Goal: Task Accomplishment & Management: Use online tool/utility

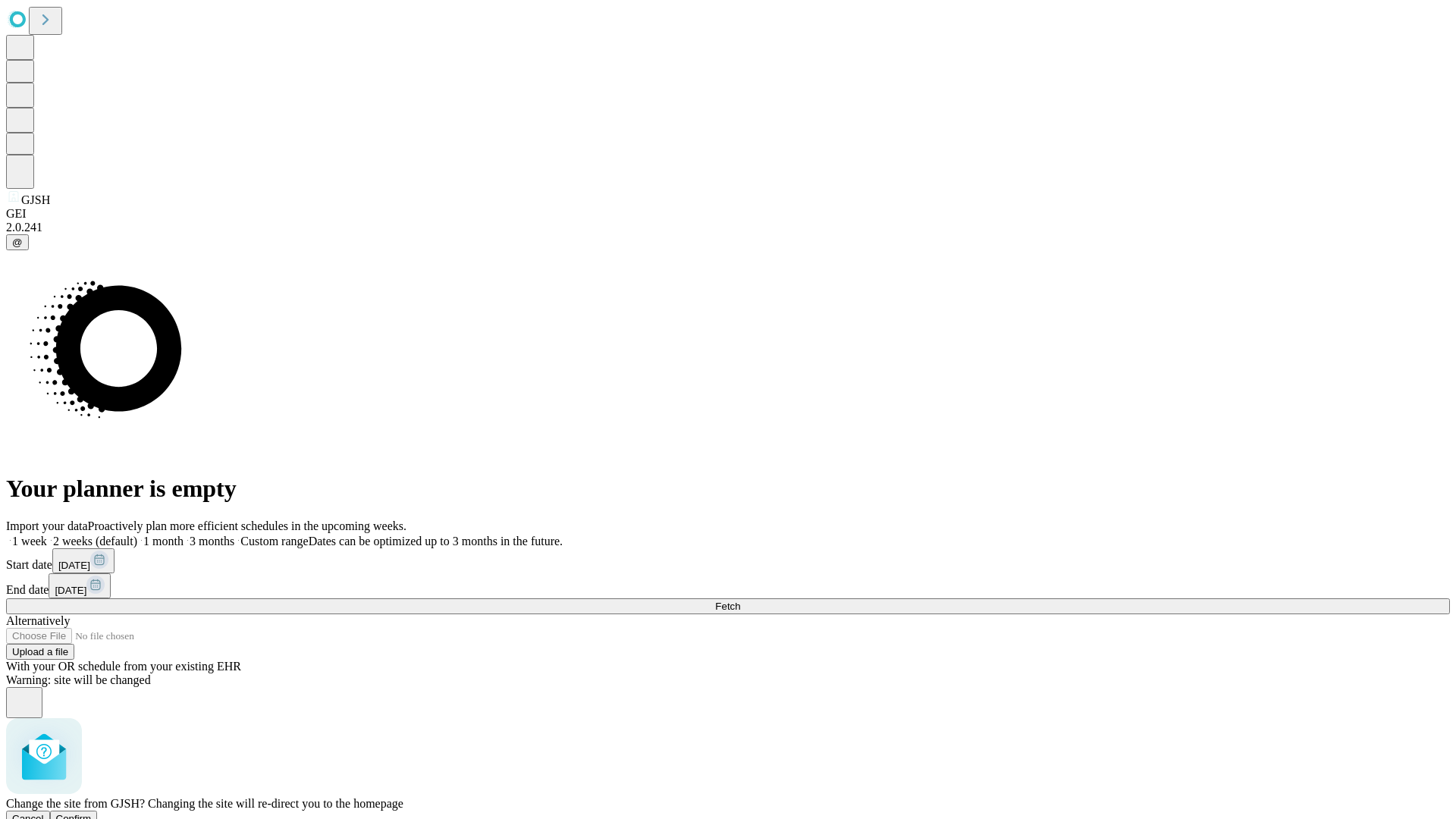
click at [92, 813] on span "Confirm" at bounding box center [74, 818] width 36 height 11
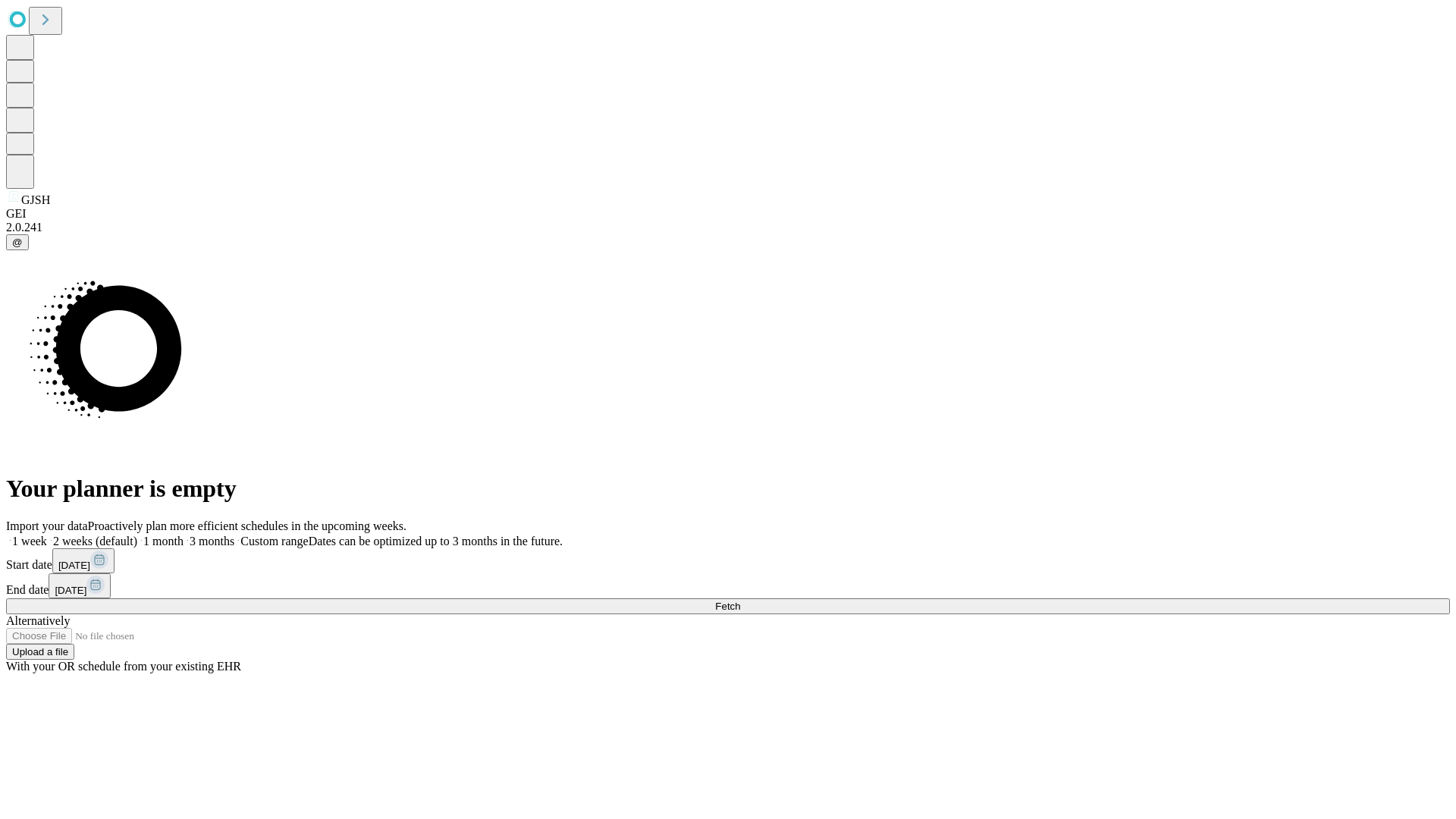
click at [137, 535] on label "2 weeks (default)" at bounding box center [92, 541] width 90 height 13
click at [741, 601] on span "Fetch" at bounding box center [728, 606] width 25 height 11
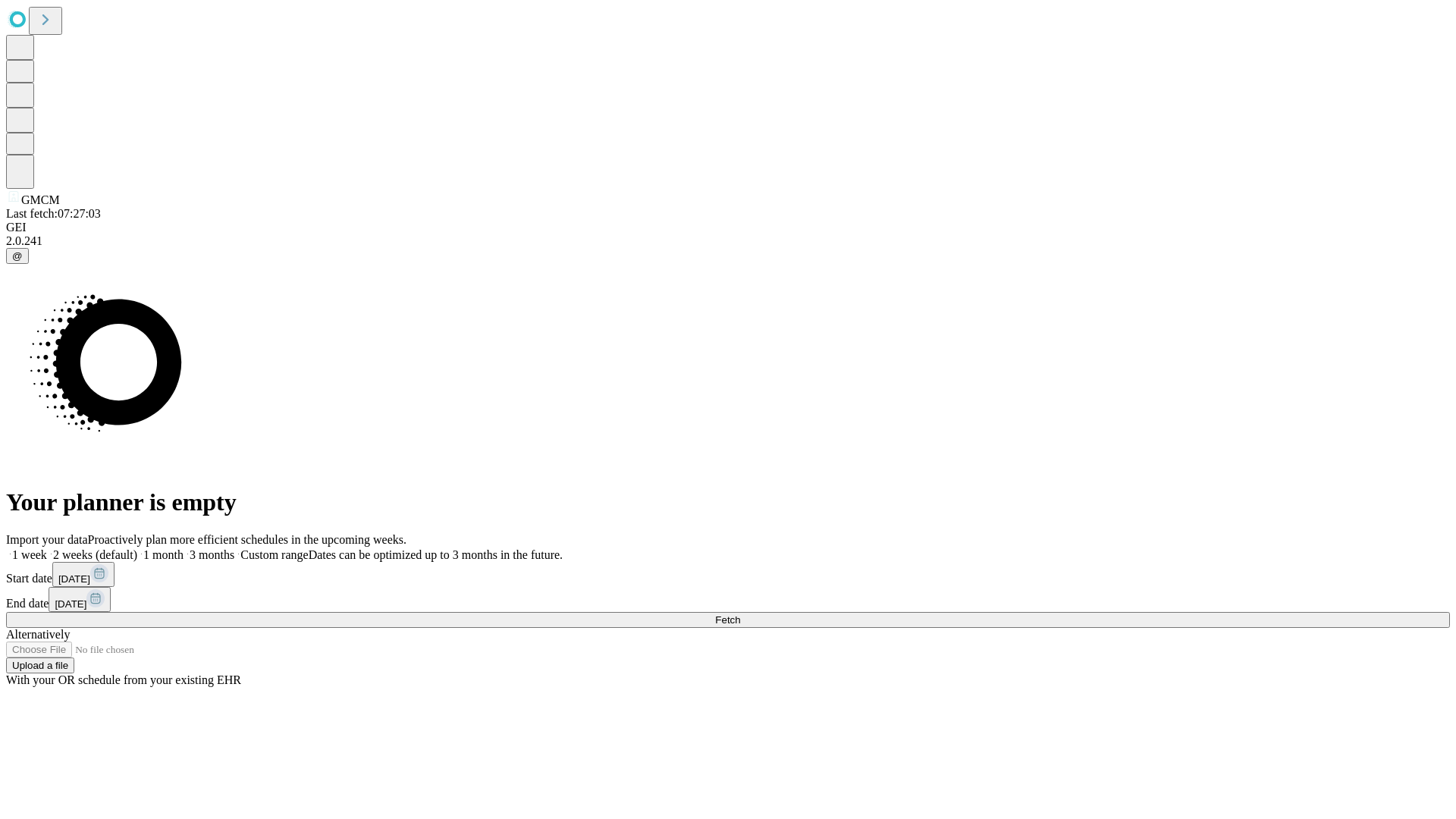
click at [137, 549] on label "2 weeks (default)" at bounding box center [92, 555] width 90 height 13
click at [741, 615] on span "Fetch" at bounding box center [728, 620] width 25 height 11
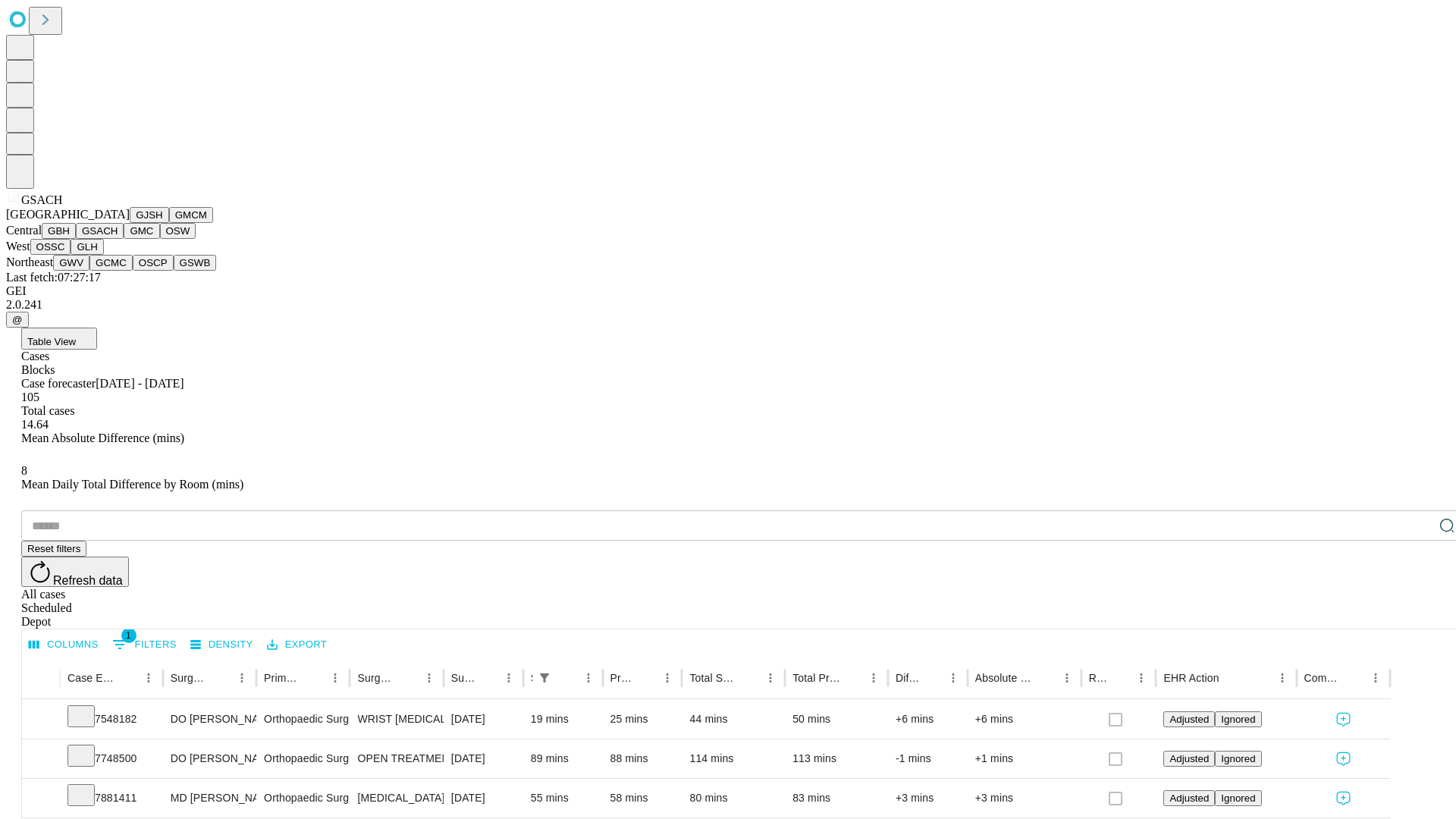
click at [123, 239] on button "GMC" at bounding box center [141, 231] width 36 height 16
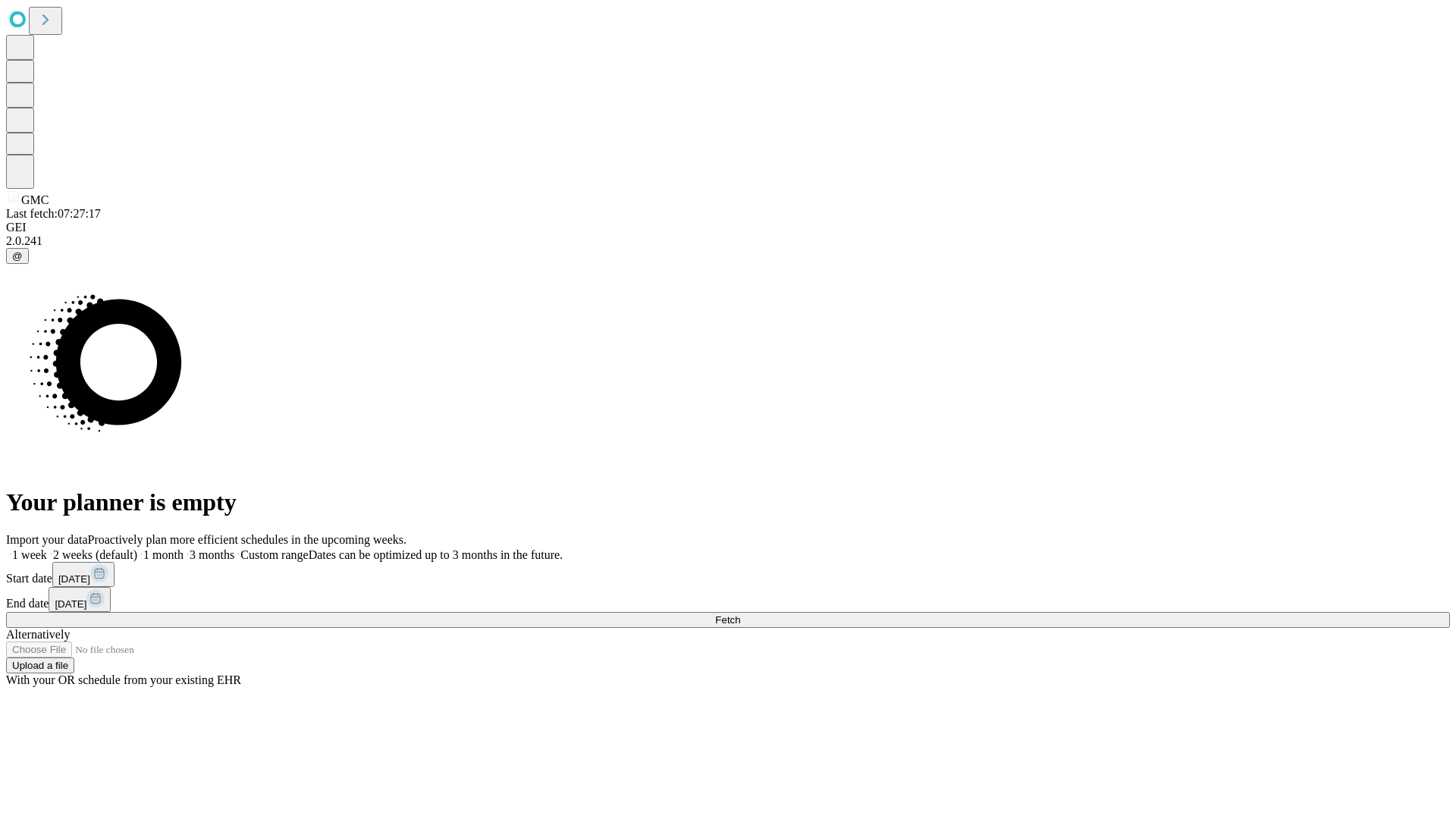
click at [137, 549] on label "2 weeks (default)" at bounding box center [92, 555] width 90 height 13
click at [741, 615] on span "Fetch" at bounding box center [728, 620] width 25 height 11
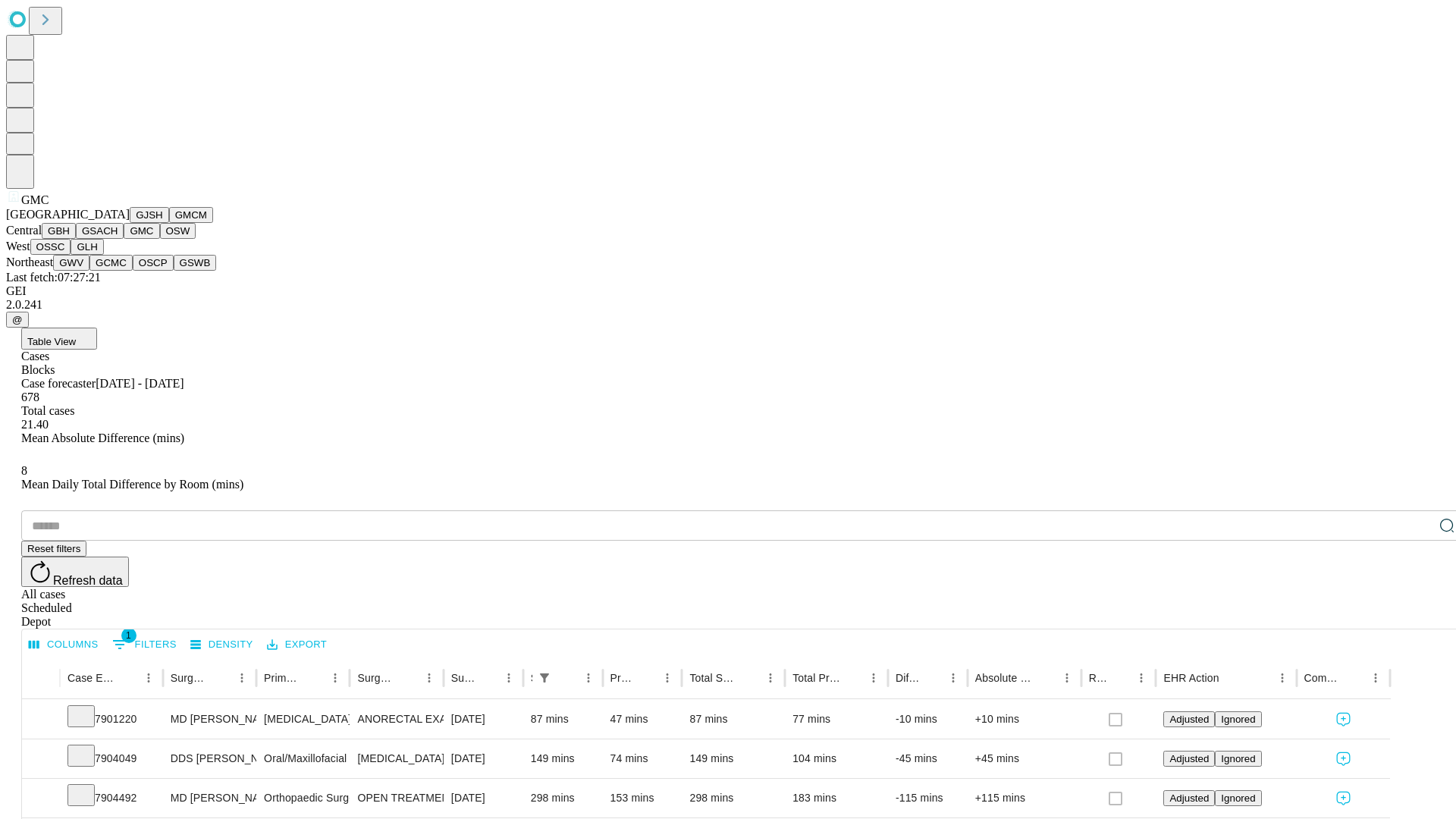
click at [160, 239] on button "OSW" at bounding box center [178, 231] width 37 height 16
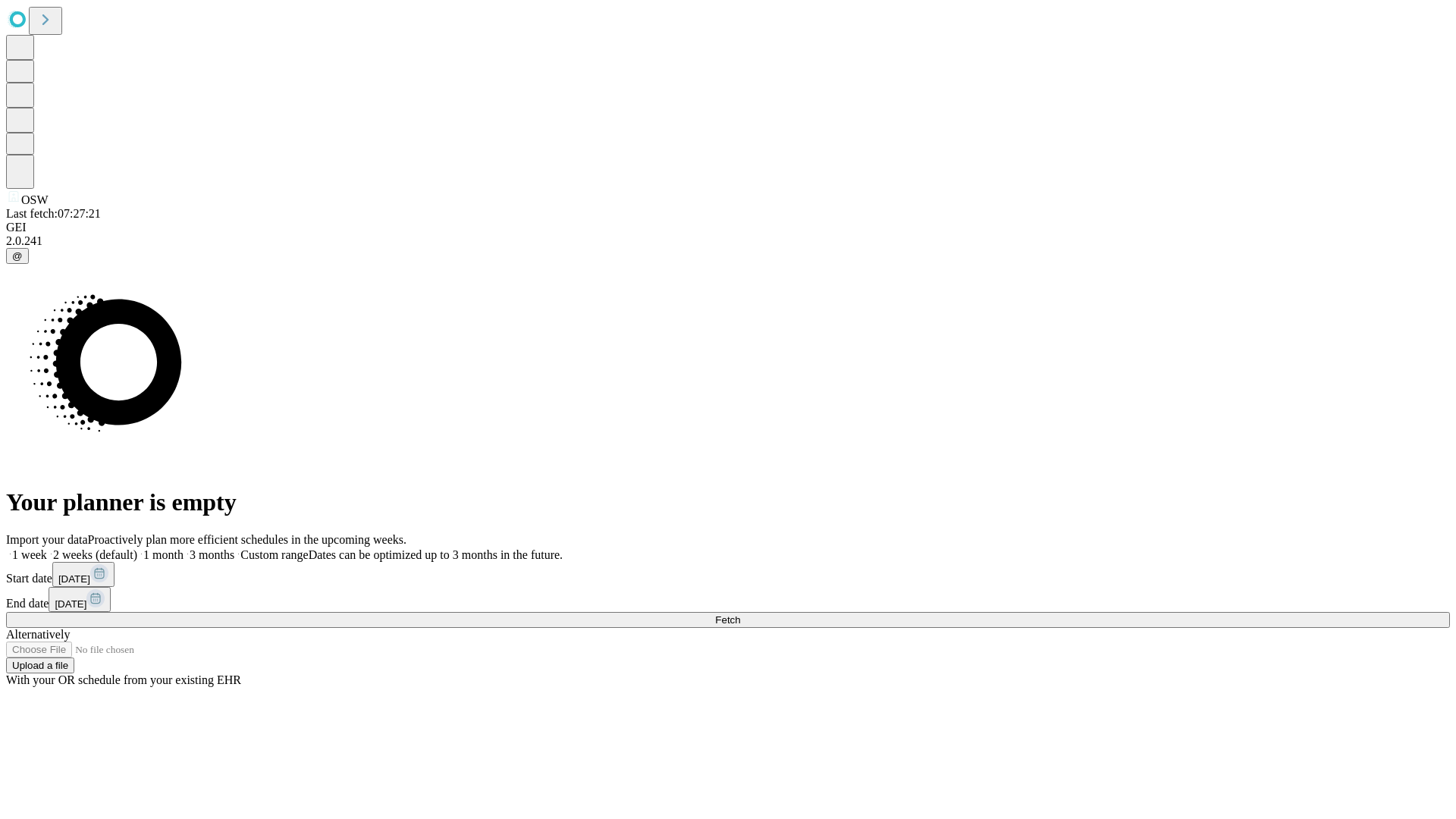
click at [137, 549] on label "2 weeks (default)" at bounding box center [92, 555] width 90 height 13
click at [741, 615] on span "Fetch" at bounding box center [728, 620] width 25 height 11
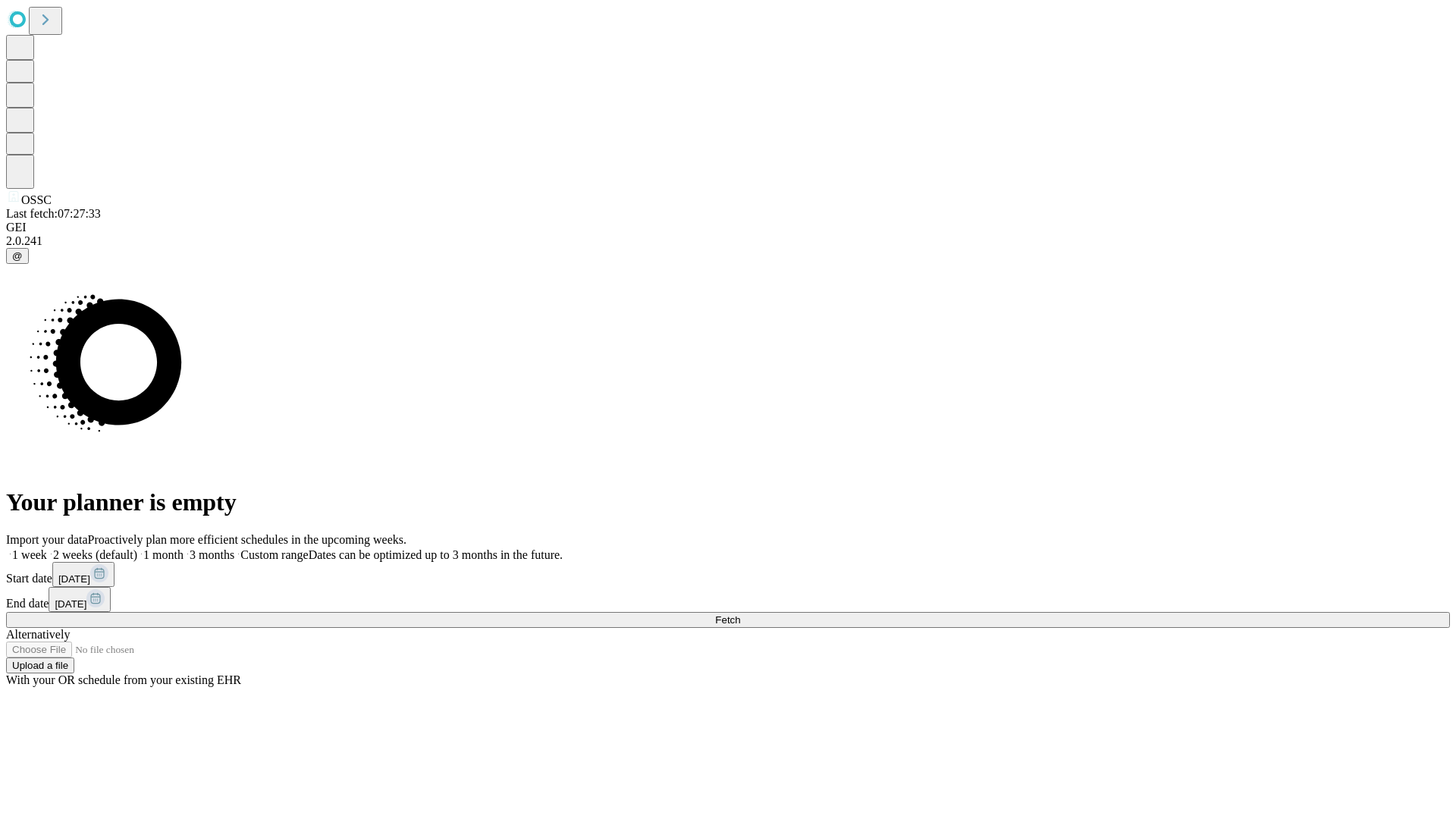
click at [741, 615] on span "Fetch" at bounding box center [728, 620] width 25 height 11
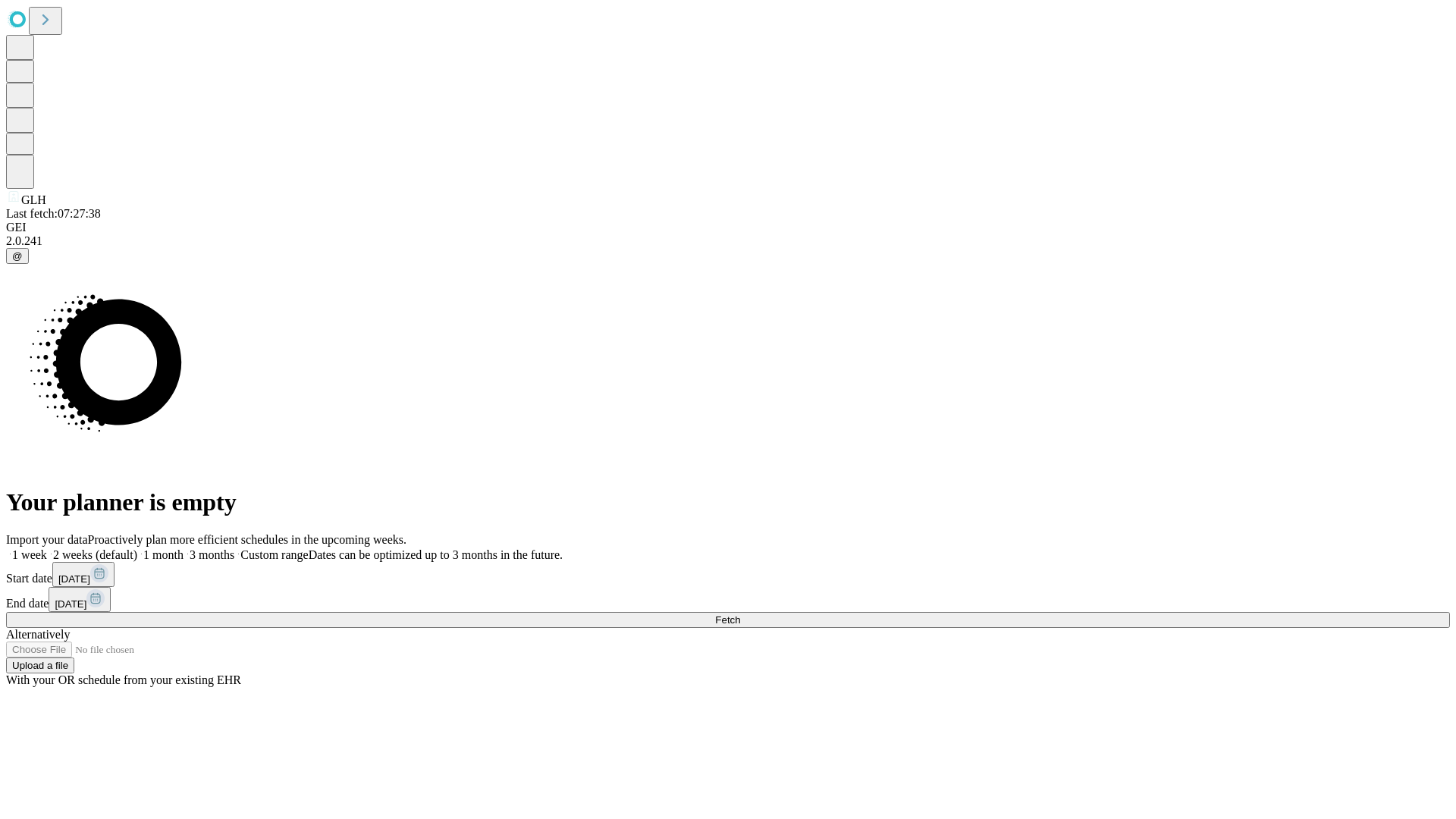
click at [137, 549] on label "2 weeks (default)" at bounding box center [92, 555] width 90 height 13
click at [741, 615] on span "Fetch" at bounding box center [728, 620] width 25 height 11
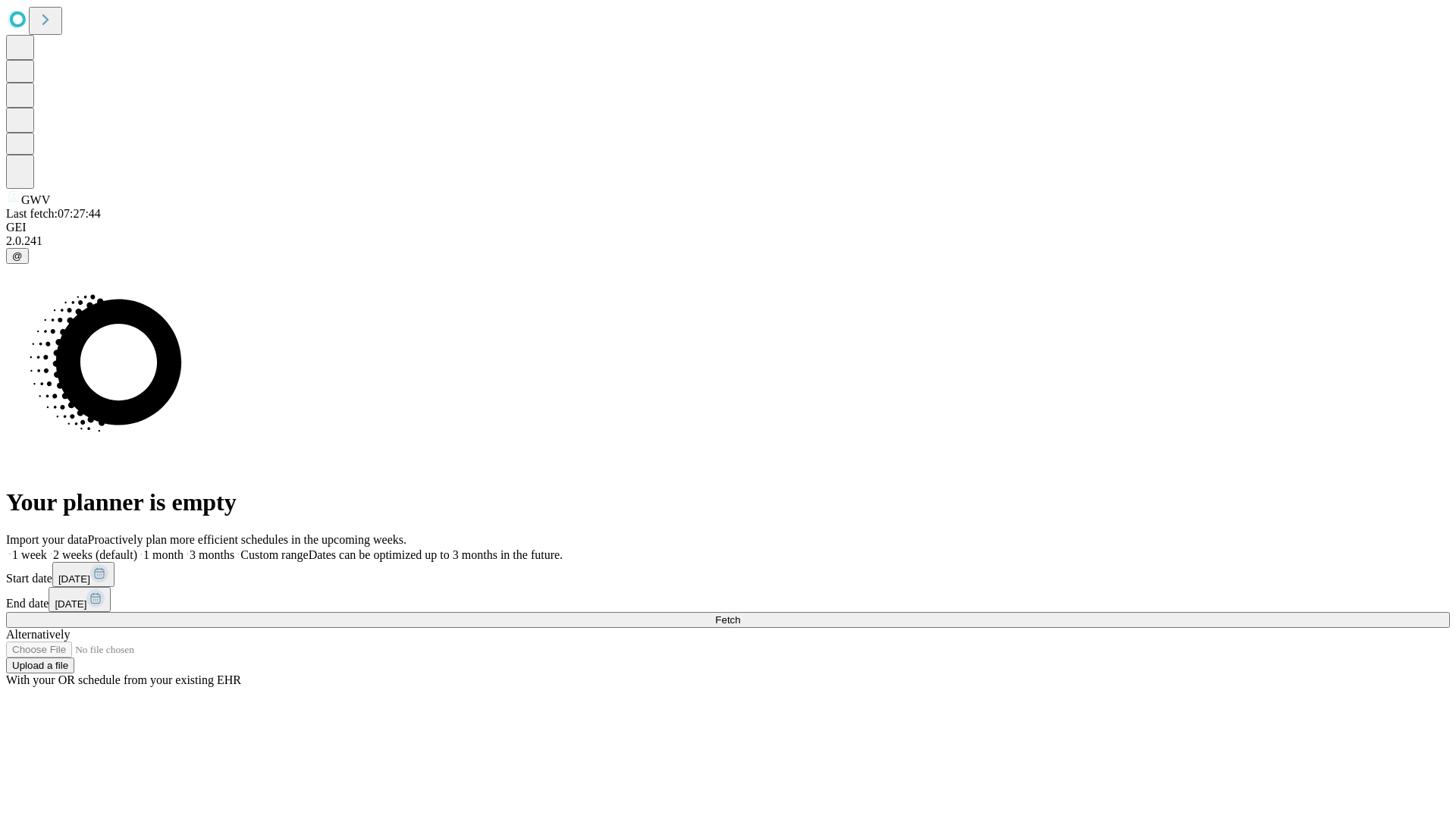
click at [137, 549] on label "2 weeks (default)" at bounding box center [92, 555] width 90 height 13
click at [741, 615] on span "Fetch" at bounding box center [728, 620] width 25 height 11
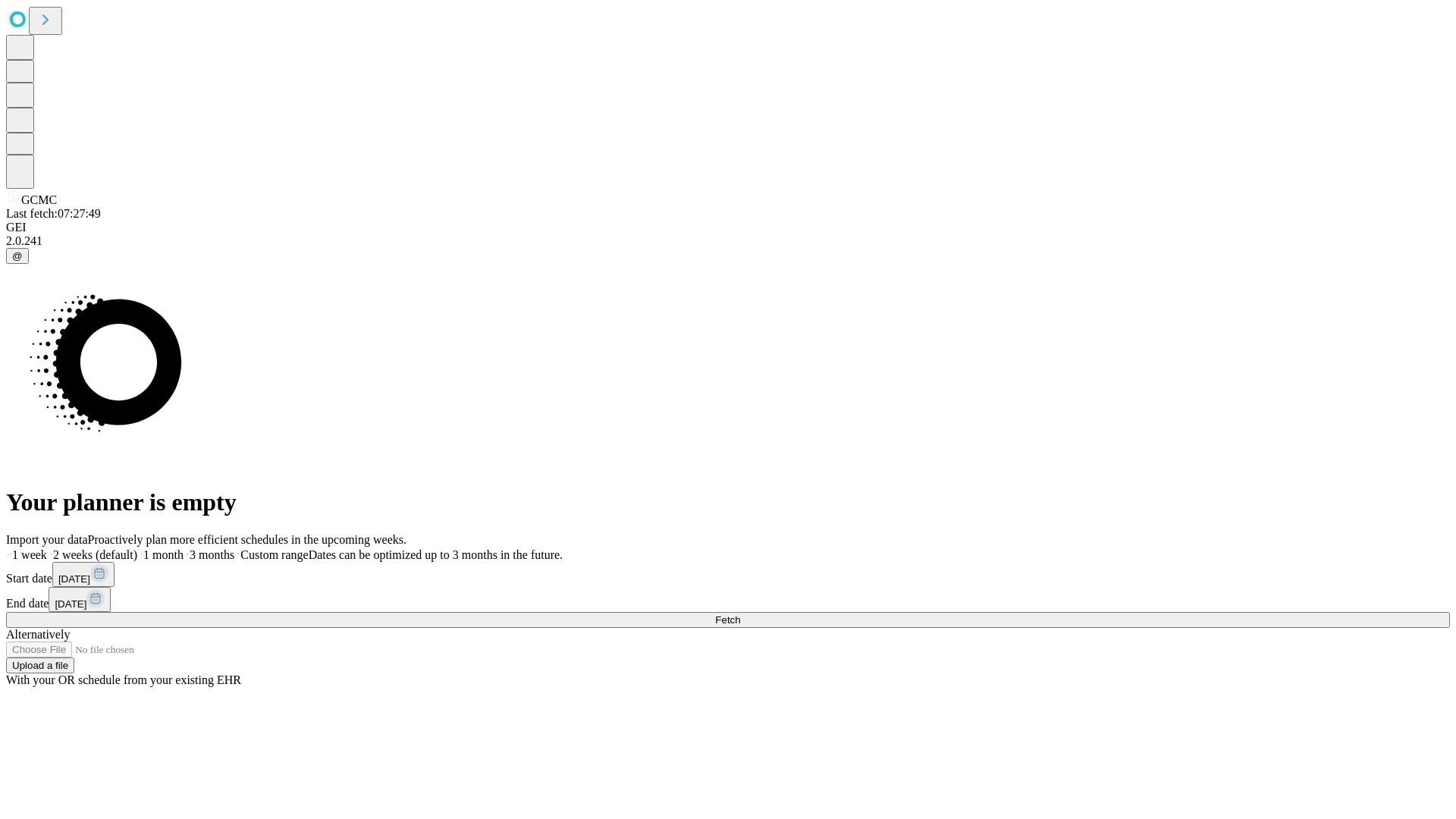
click at [741, 615] on span "Fetch" at bounding box center [728, 620] width 25 height 11
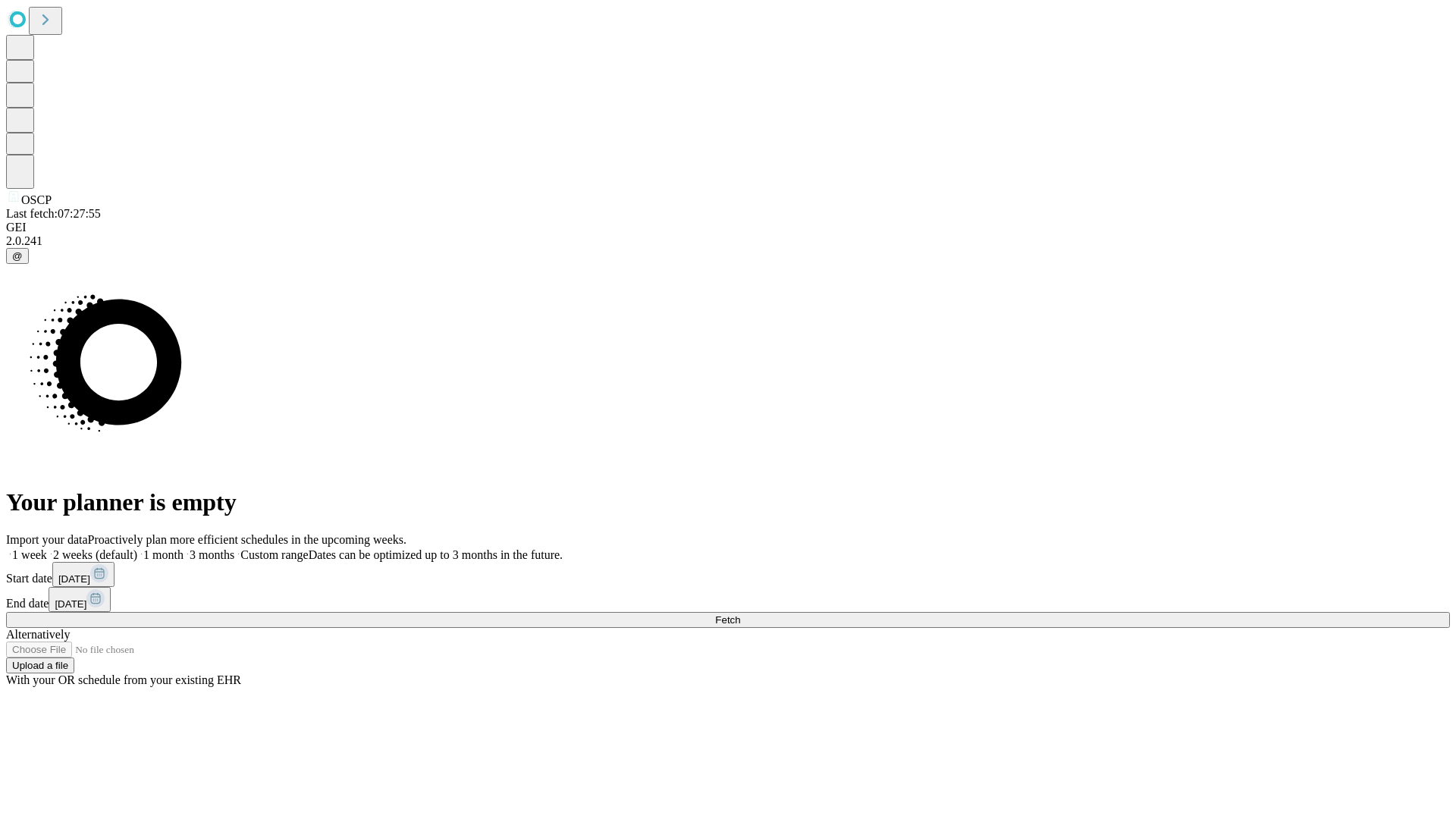
click at [137, 549] on label "2 weeks (default)" at bounding box center [92, 555] width 90 height 13
click at [741, 615] on span "Fetch" at bounding box center [728, 620] width 25 height 11
